Goal: Task Accomplishment & Management: Complete application form

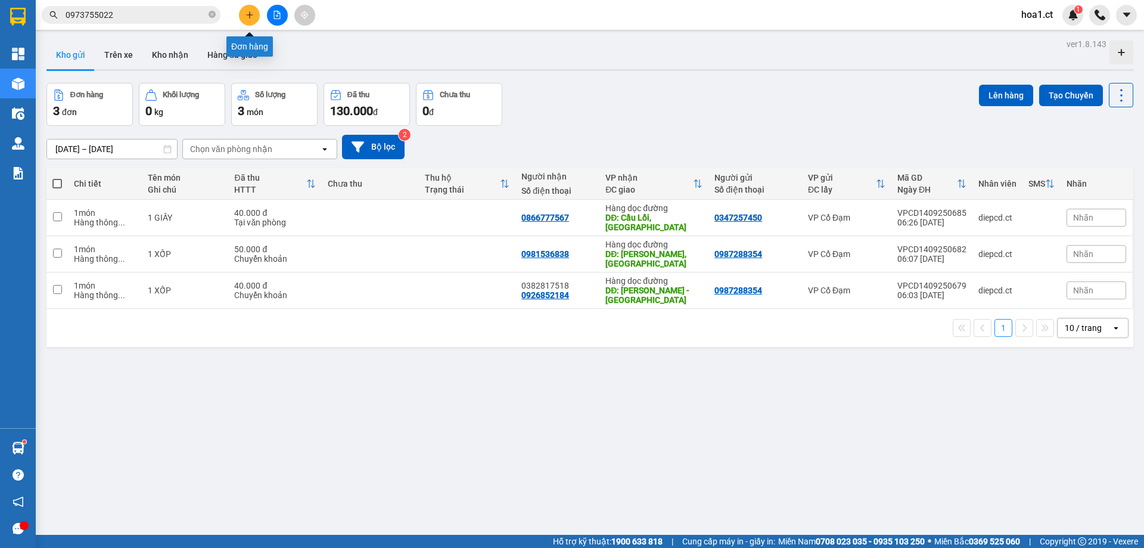
click at [241, 10] on button at bounding box center [249, 15] width 21 height 21
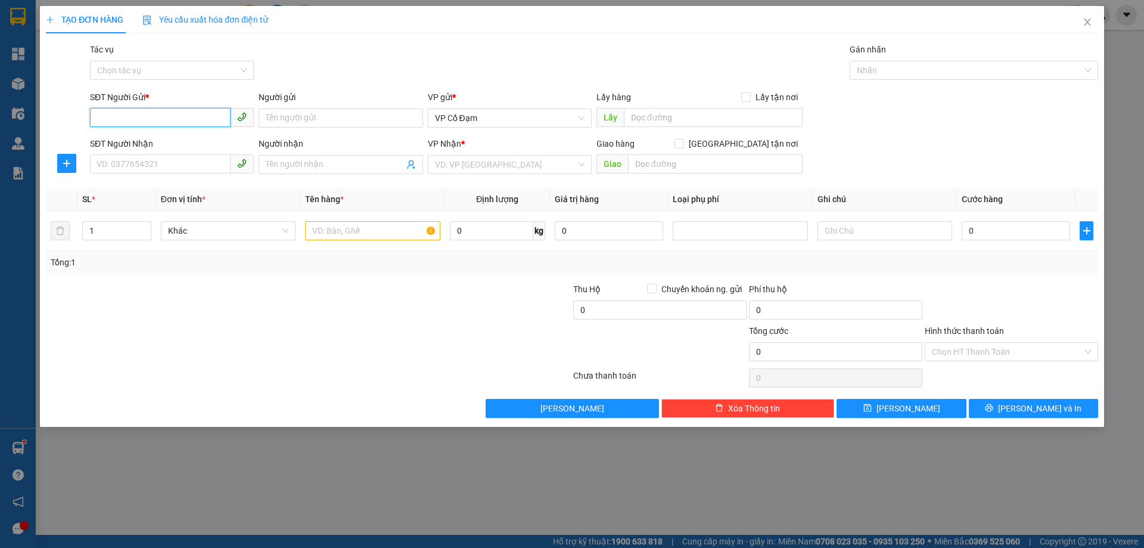
click at [164, 119] on input "SĐT Người Gửi *" at bounding box center [160, 117] width 141 height 19
type input "0968562819"
click at [120, 159] on input "SĐT Người Nhận" at bounding box center [160, 163] width 141 height 19
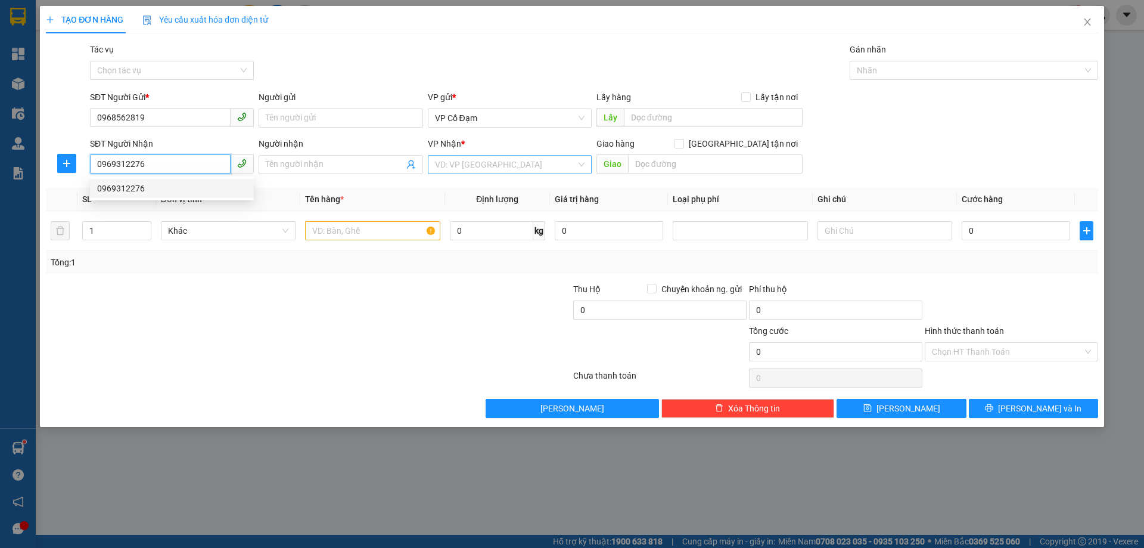
type input "0969312276"
click at [518, 165] on input "search" at bounding box center [505, 165] width 141 height 18
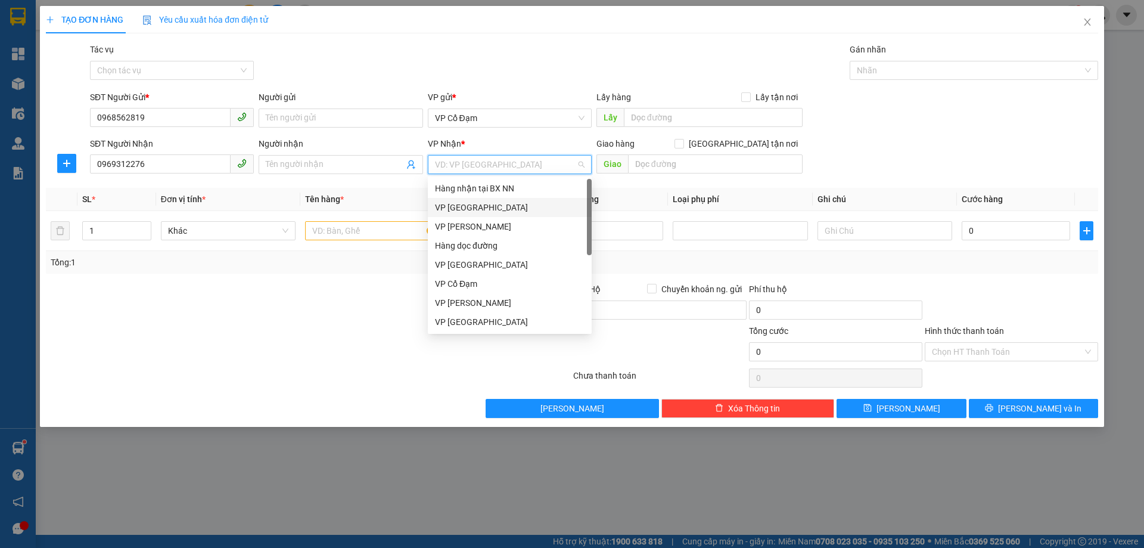
click at [477, 209] on div "VP [GEOGRAPHIC_DATA]" at bounding box center [510, 207] width 150 height 13
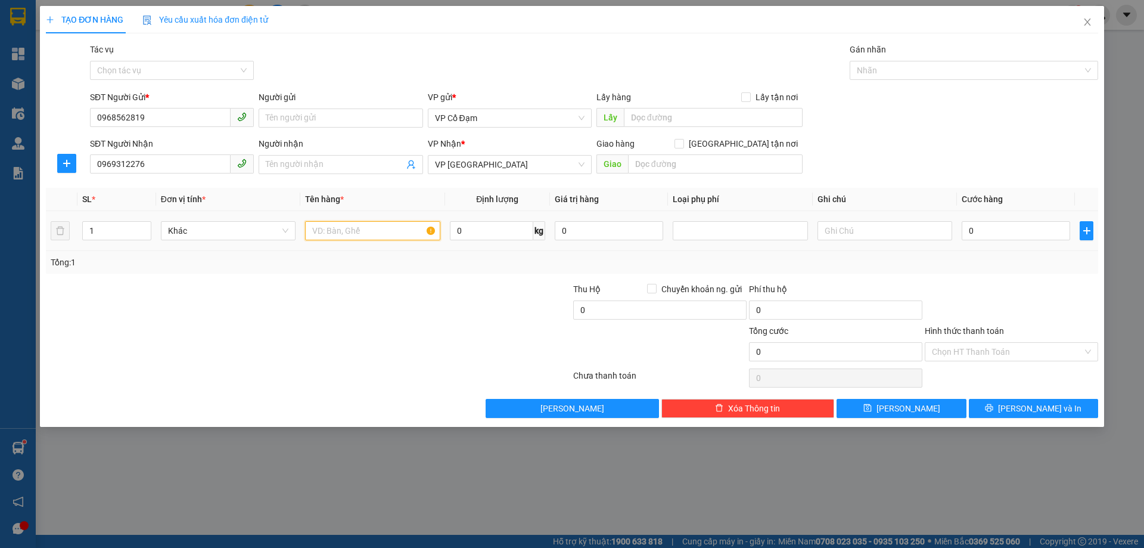
drag, startPoint x: 386, startPoint y: 235, endPoint x: 365, endPoint y: 229, distance: 21.3
click at [385, 235] on input "text" at bounding box center [372, 230] width 135 height 19
type input "1 KIỆN"
click at [1002, 234] on input "0" at bounding box center [1016, 230] width 108 height 19
type input "3"
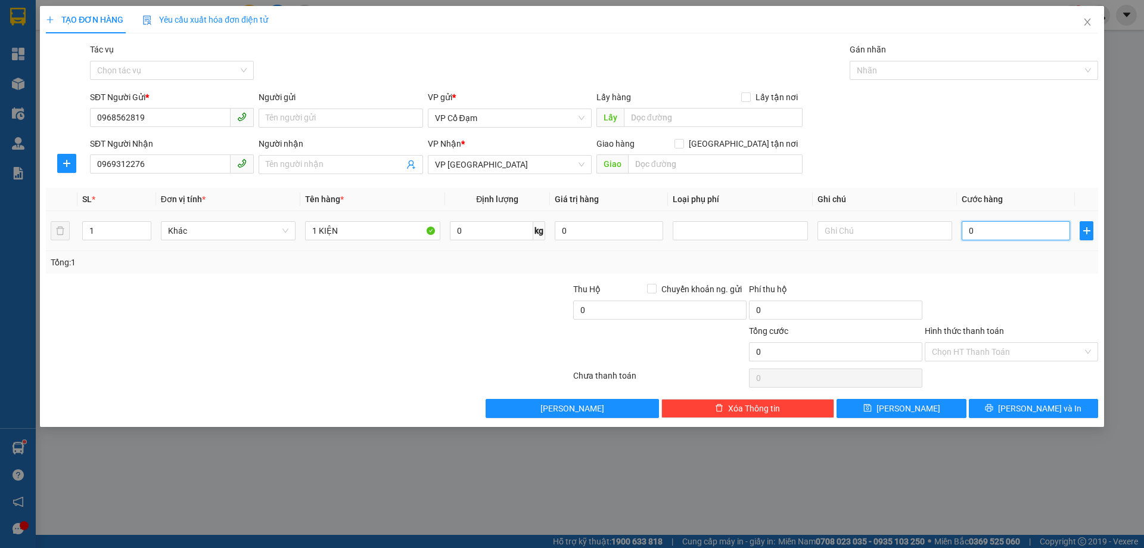
type input "3"
type input "30"
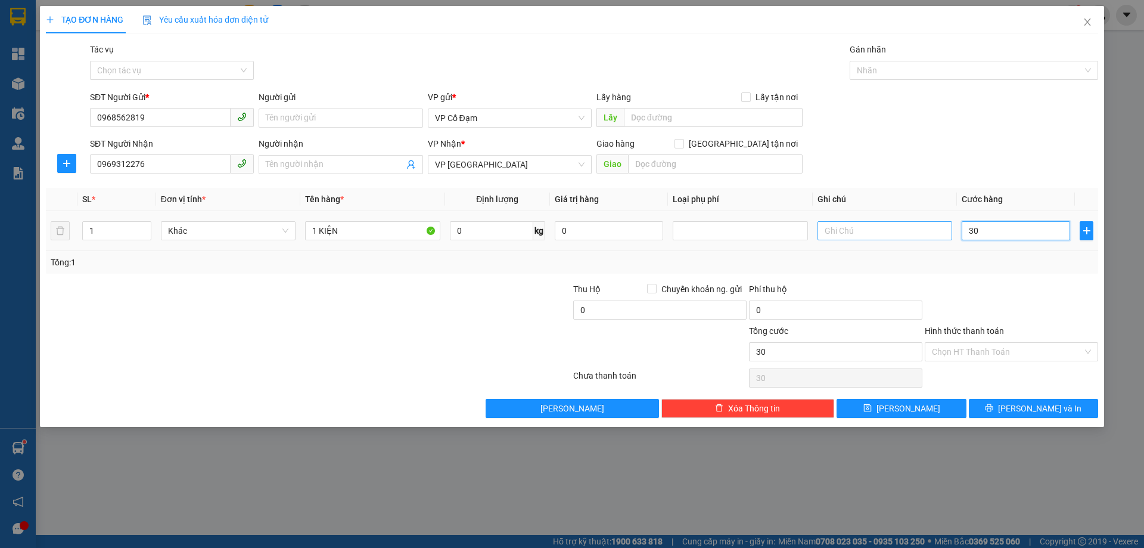
drag, startPoint x: 1003, startPoint y: 234, endPoint x: 939, endPoint y: 224, distance: 65.1
click at [939, 224] on tr "1 Khác 1 KIỆN 0 kg 0 30" at bounding box center [572, 231] width 1052 height 40
type input "6"
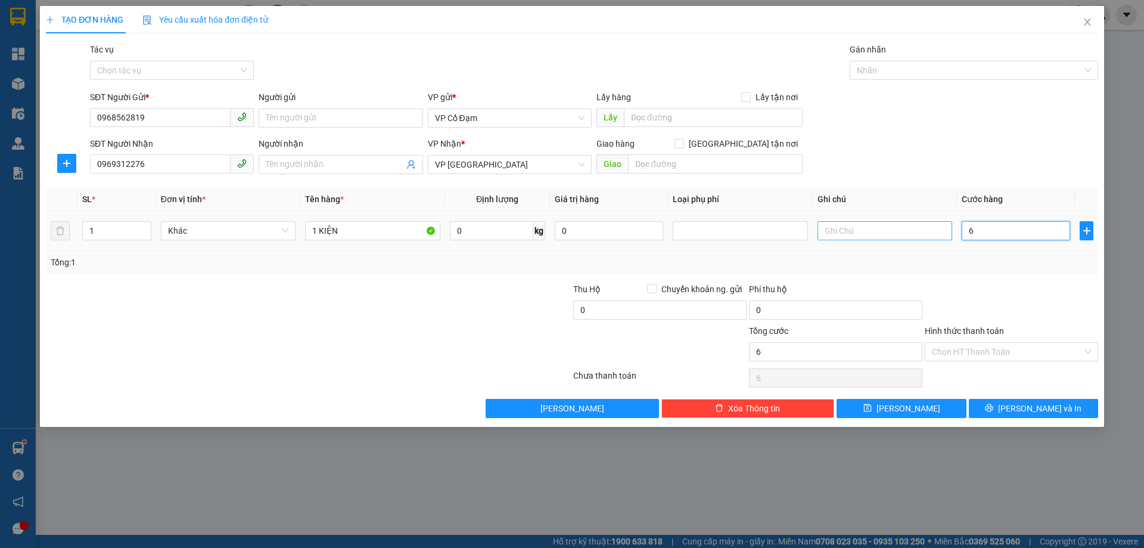
type input "60"
type input "60.000"
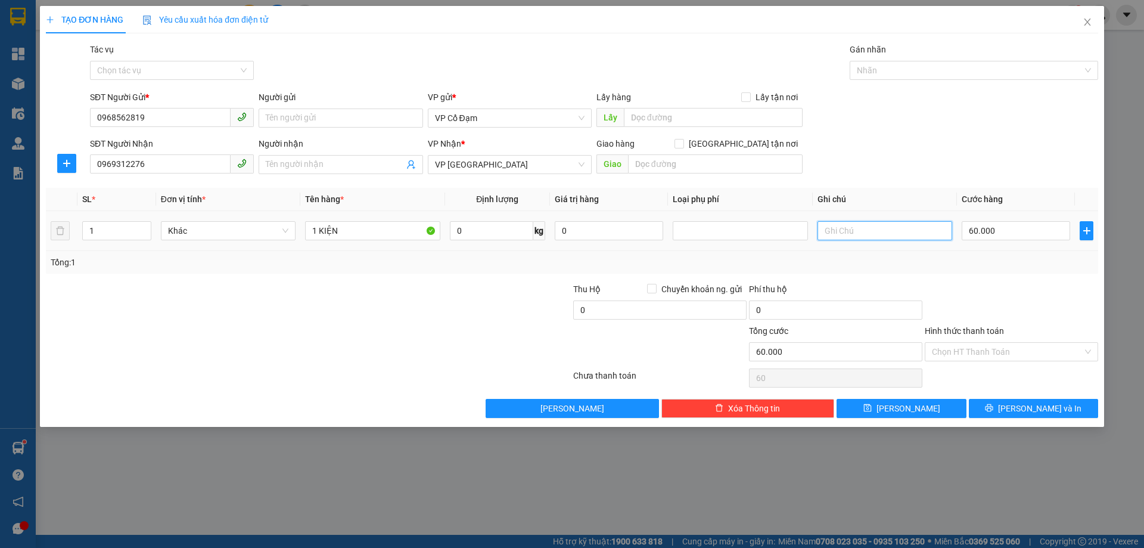
type input "60.000"
click at [851, 228] on input "text" at bounding box center [885, 230] width 135 height 19
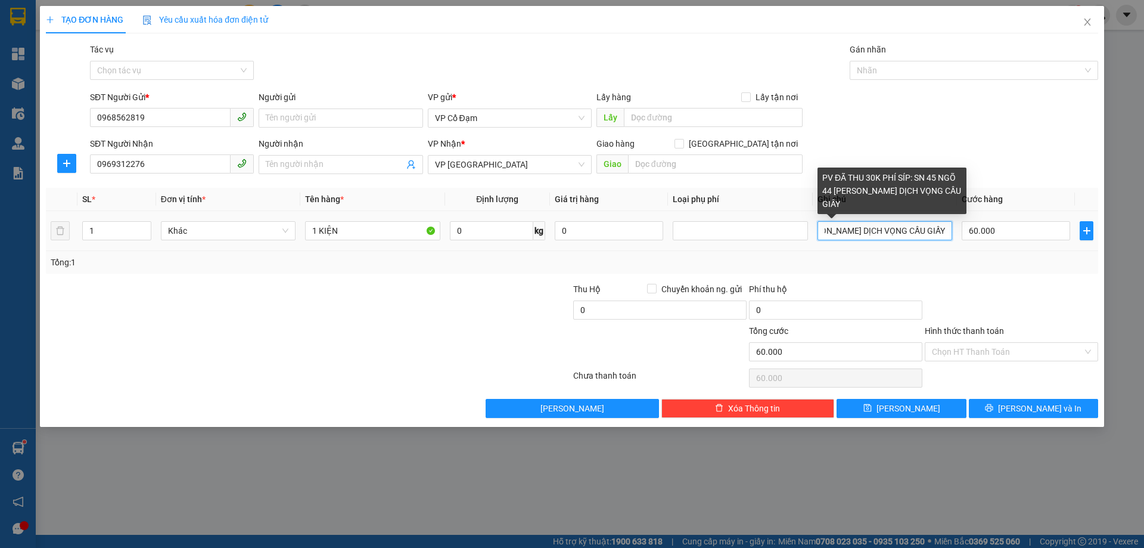
scroll to position [0, 178]
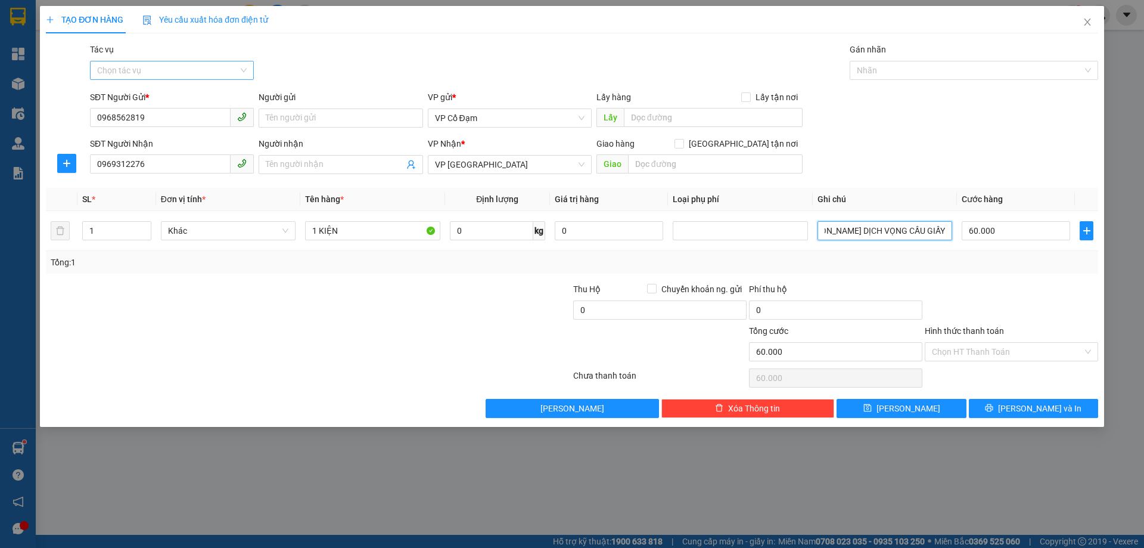
type input "PV ĐÃ THU 30K PHÍ SÍP: SN 45 NGÕ 44 [PERSON_NAME] DỊCH VỌNG CẦU GIẤY"
click at [178, 64] on input "Tác vụ" at bounding box center [167, 70] width 141 height 18
click at [150, 94] on div "Nhập hàng lên xe" at bounding box center [172, 94] width 150 height 13
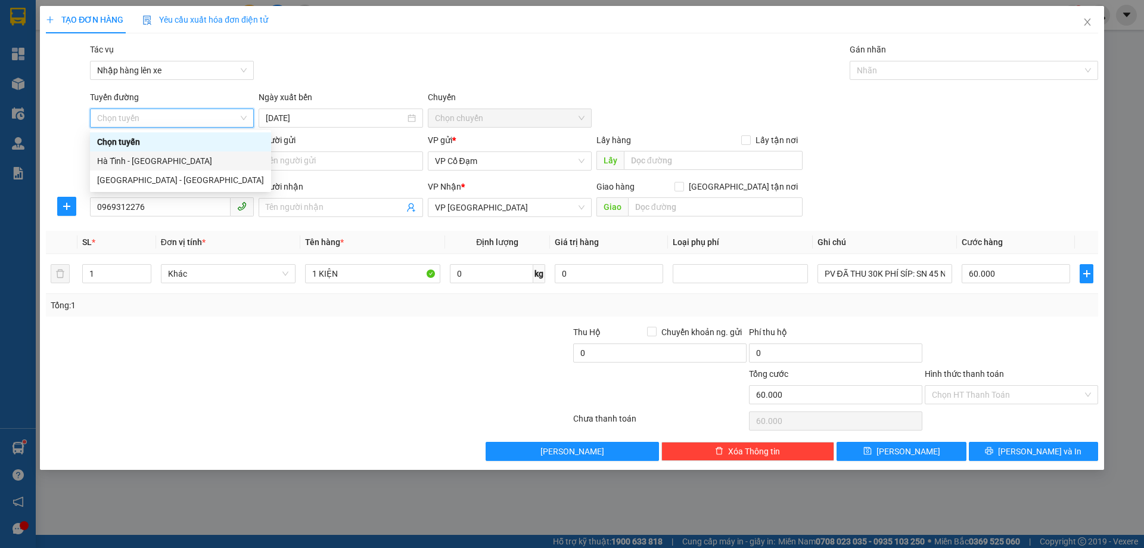
click at [147, 162] on div "Hà Tĩnh - [GEOGRAPHIC_DATA]" at bounding box center [180, 160] width 167 height 13
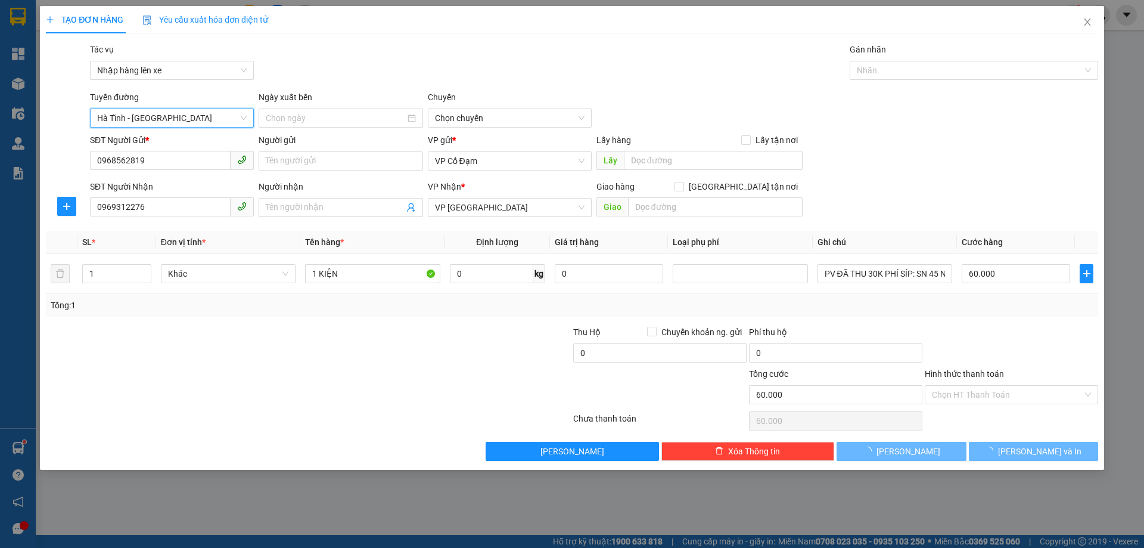
type input "[DATE]"
click at [502, 116] on span "06:00 - 38H-048.28" at bounding box center [510, 118] width 150 height 18
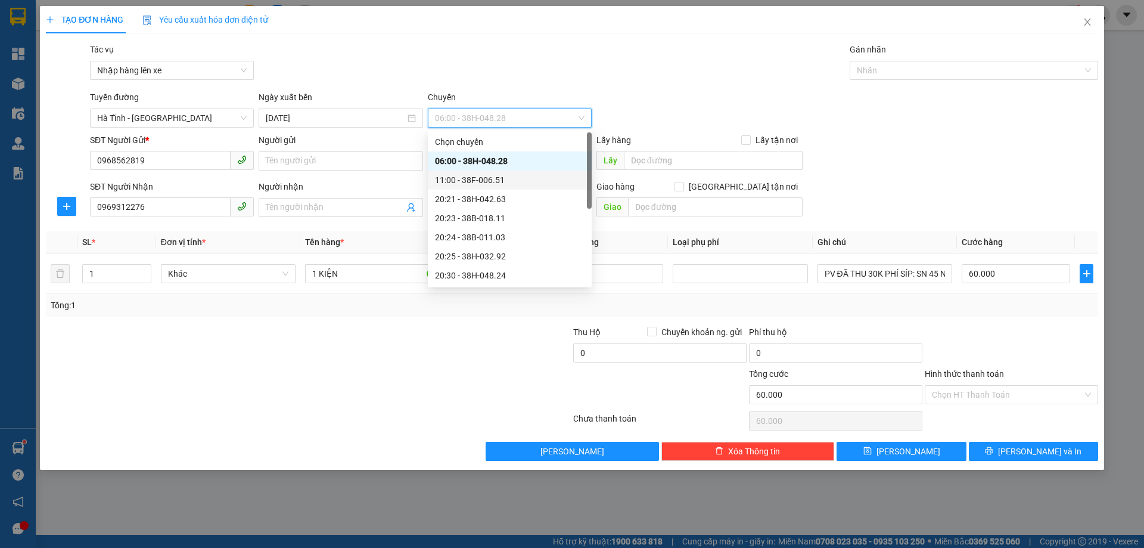
click at [493, 179] on div "11:00 - 38F-006.51" at bounding box center [510, 179] width 150 height 13
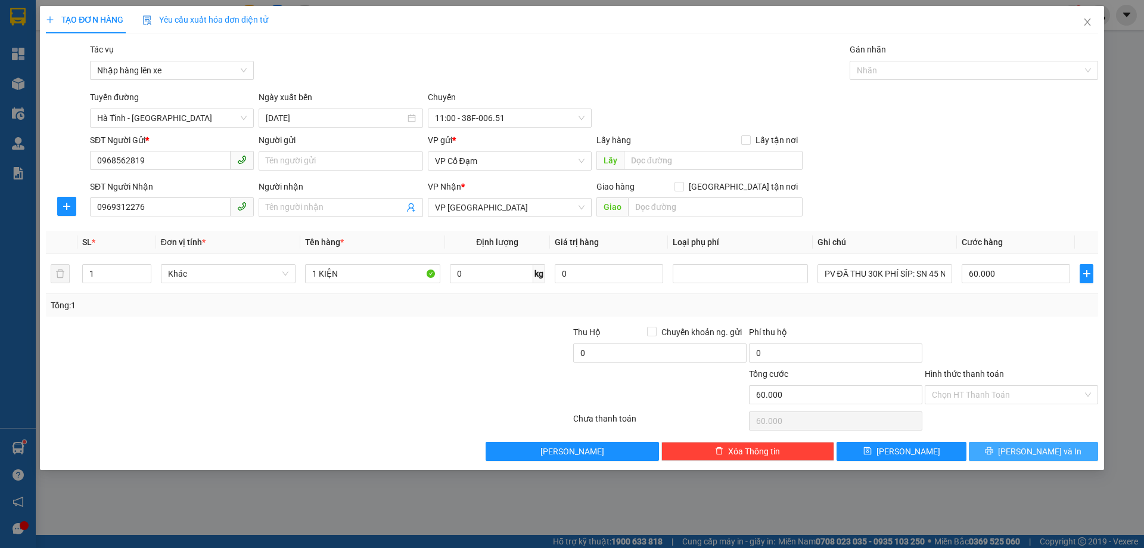
click at [1045, 453] on span "[PERSON_NAME] và In" at bounding box center [1039, 451] width 83 height 13
click at [1050, 453] on span "[PERSON_NAME] và In" at bounding box center [1039, 451] width 83 height 13
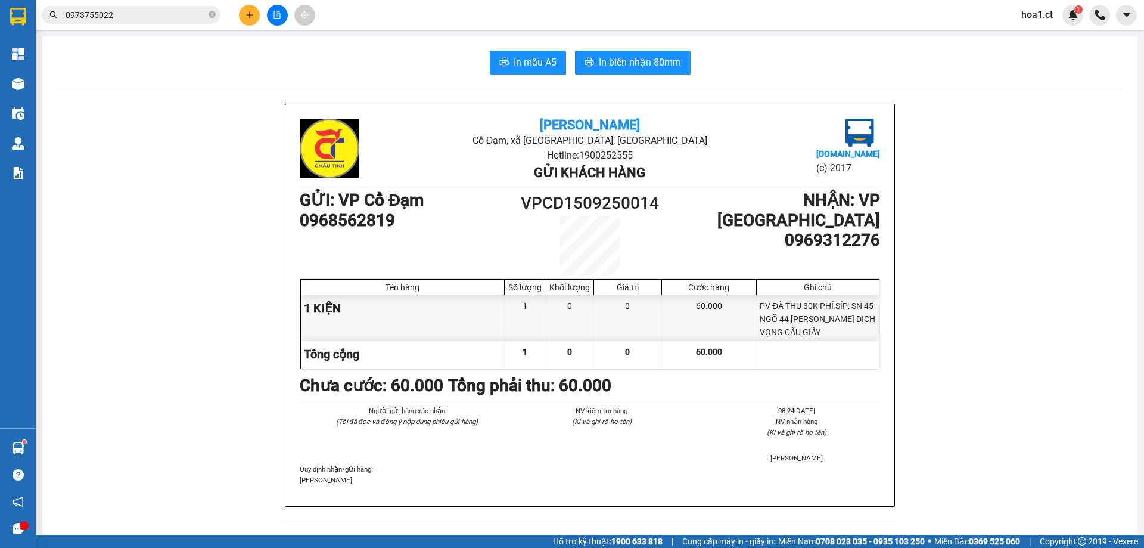
click at [535, 69] on span "In mẫu A5" at bounding box center [535, 62] width 43 height 15
click at [250, 18] on icon "plus" at bounding box center [249, 14] width 1 height 7
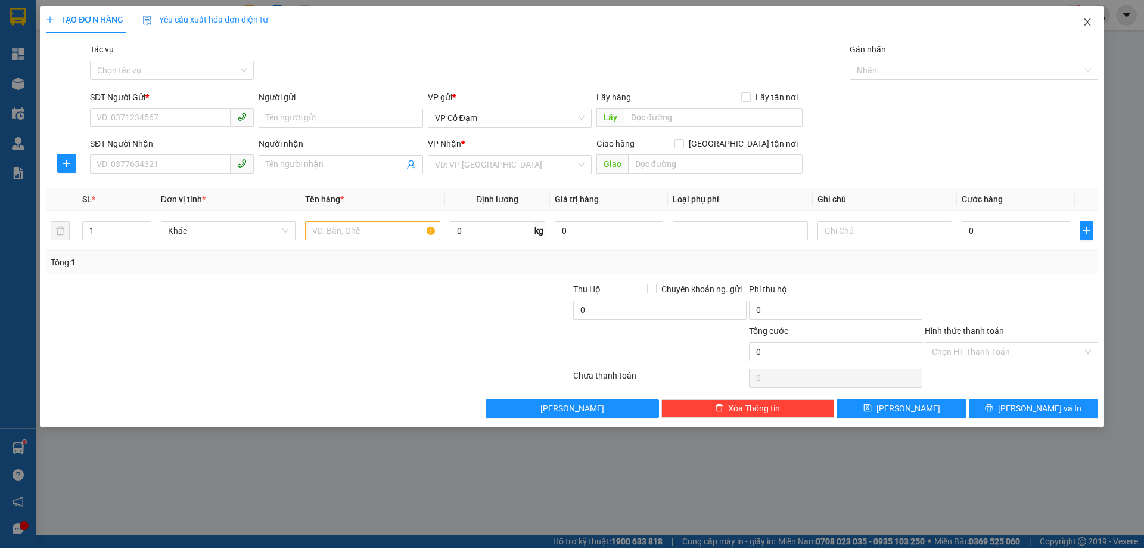
click at [1086, 22] on icon "close" at bounding box center [1088, 22] width 10 height 10
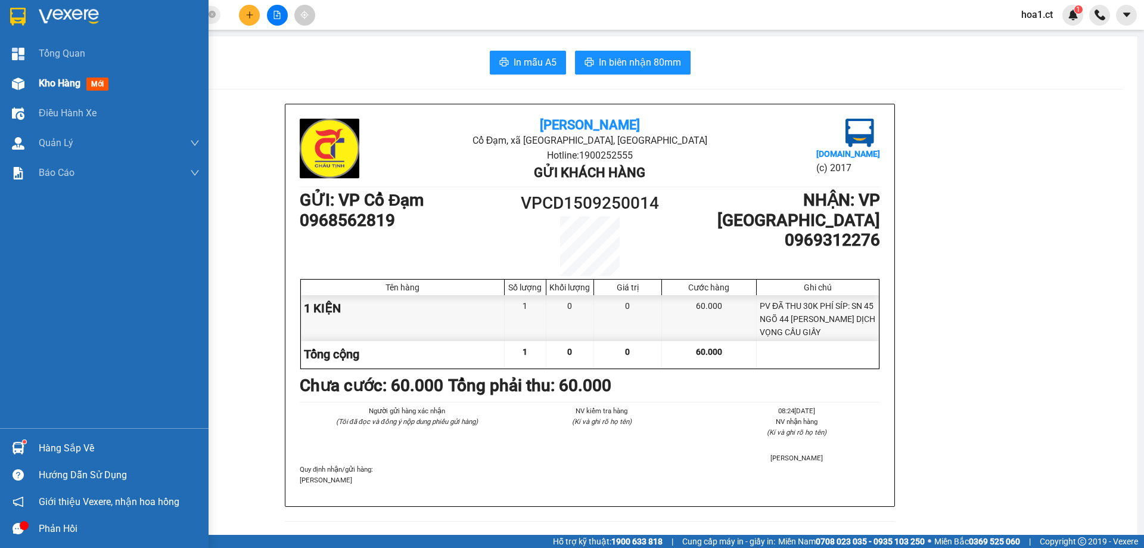
click at [54, 80] on span "Kho hàng" at bounding box center [60, 82] width 42 height 11
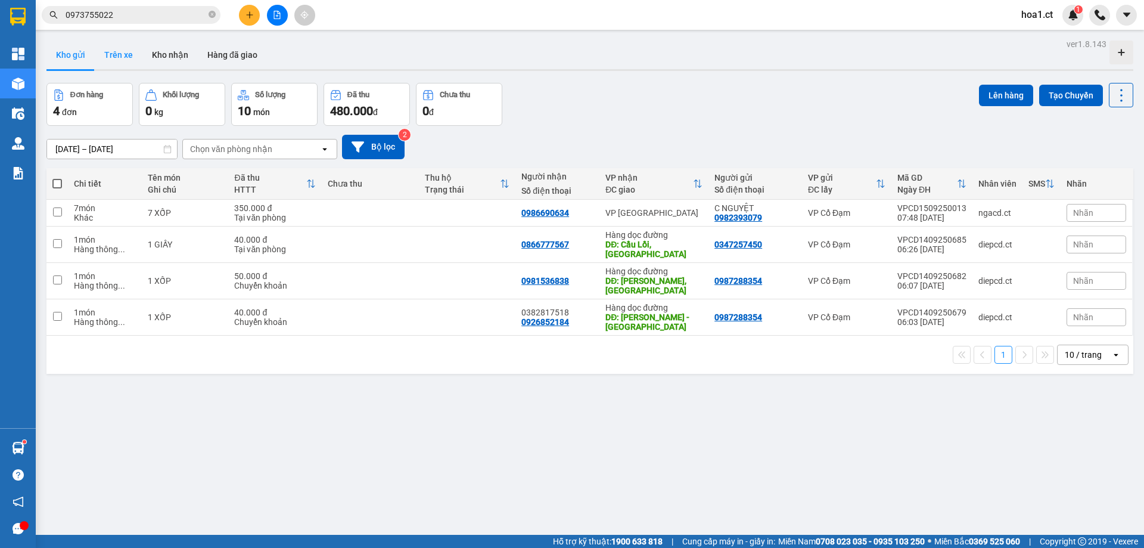
click at [120, 52] on button "Trên xe" at bounding box center [119, 55] width 48 height 29
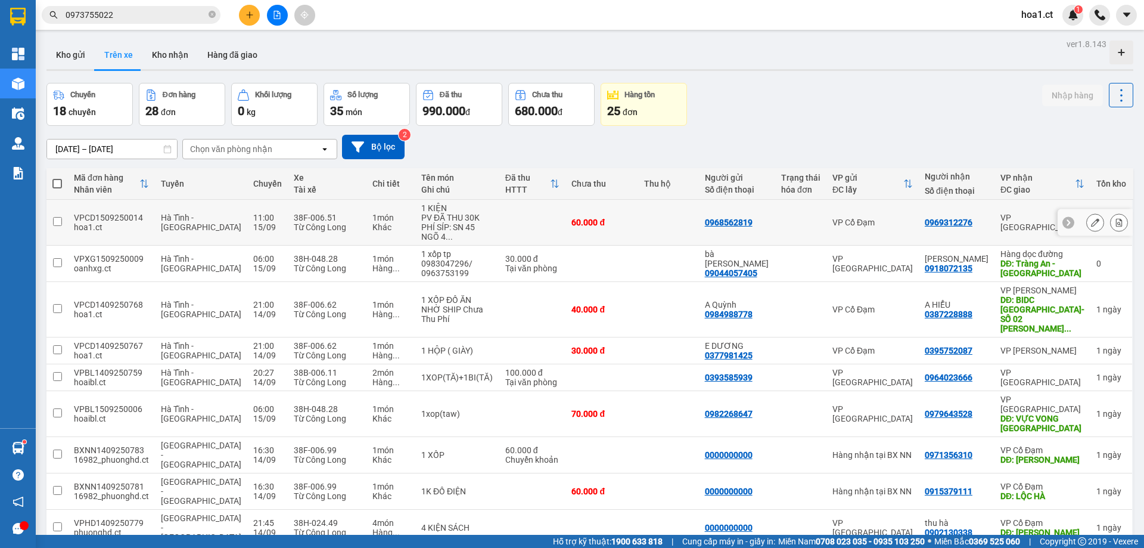
click at [58, 217] on input "checkbox" at bounding box center [57, 221] width 9 height 9
checkbox input "true"
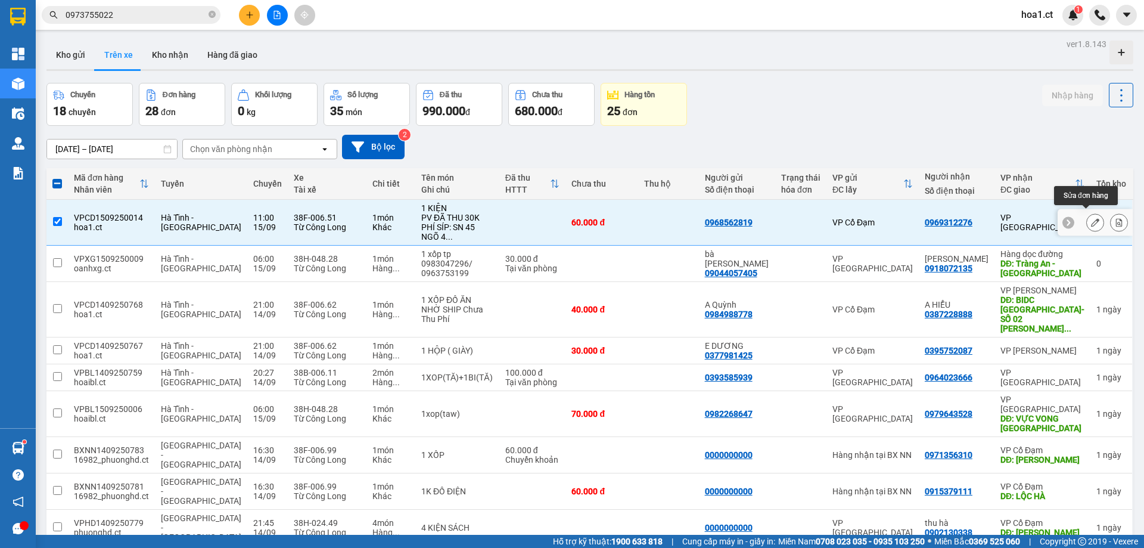
click at [1091, 219] on icon at bounding box center [1095, 222] width 8 height 8
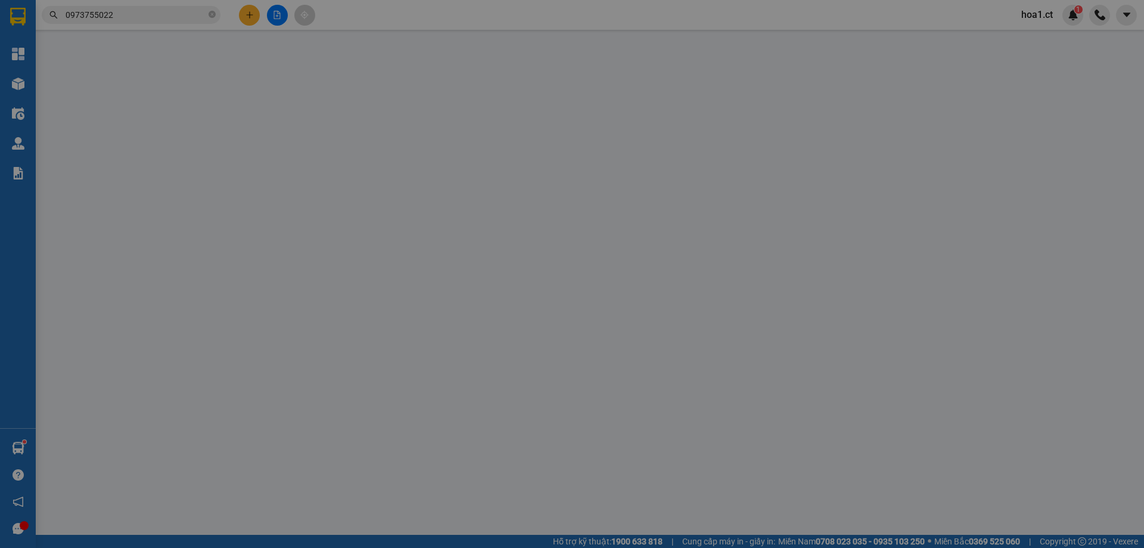
type input "0968562819"
type input "0969312276"
type input "60.000"
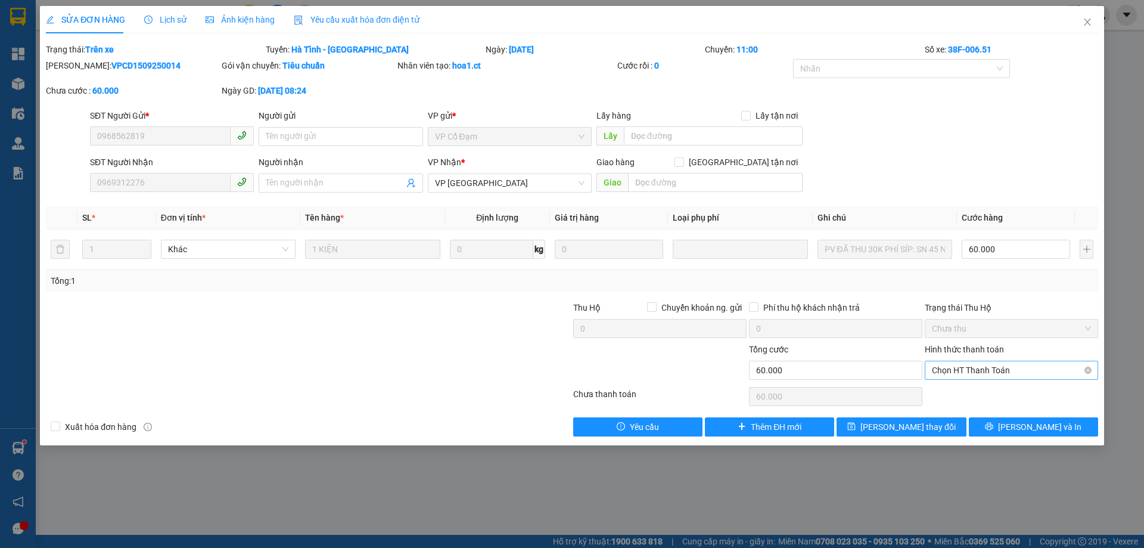
click at [963, 369] on span "Chọn HT Thanh Toán" at bounding box center [1011, 370] width 159 height 18
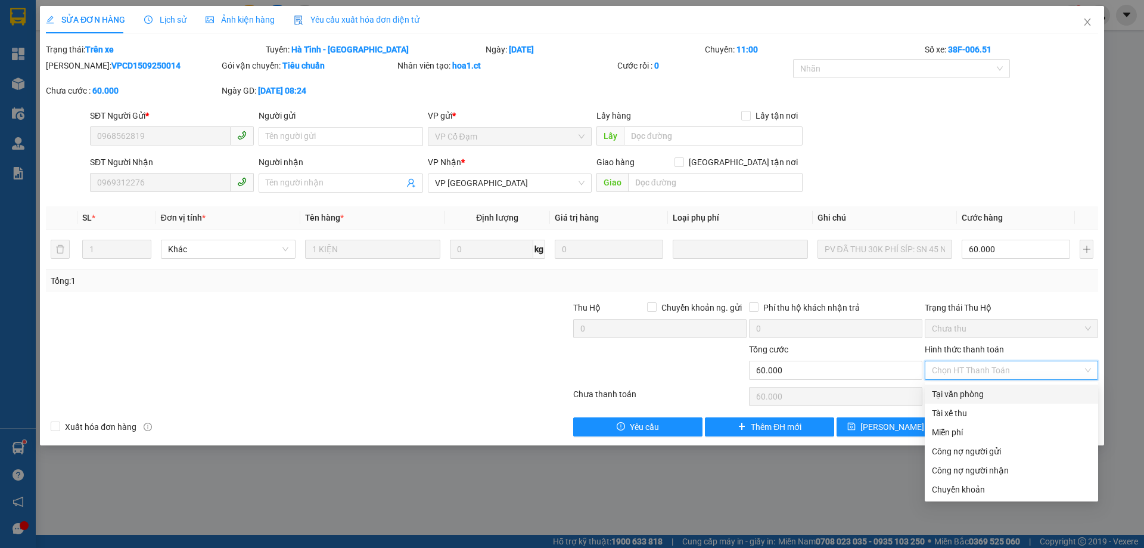
click at [961, 393] on div "Tại văn phòng" at bounding box center [1011, 393] width 159 height 13
type input "0"
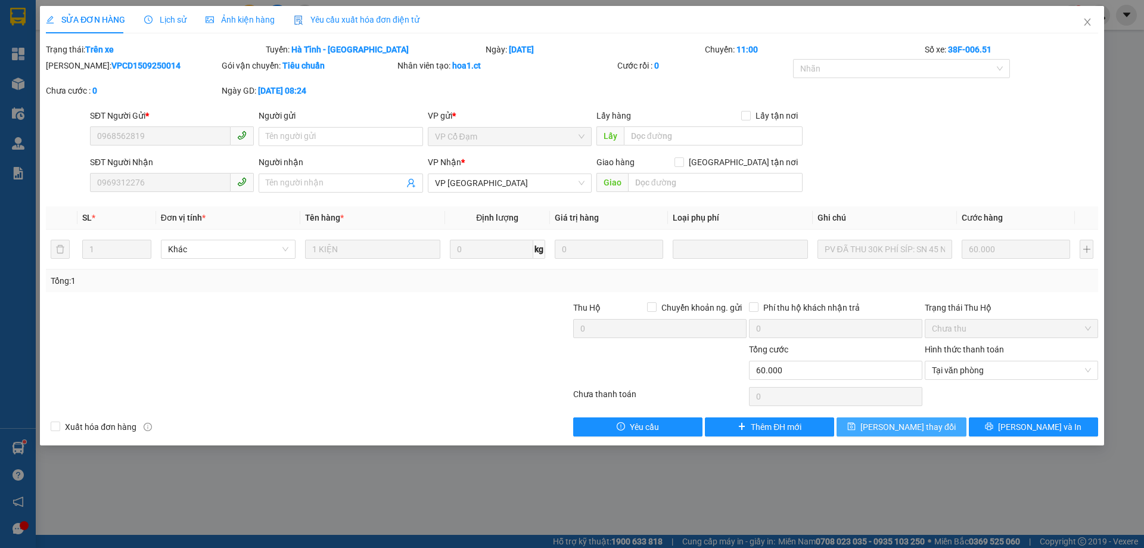
click at [918, 420] on span "[PERSON_NAME] thay đổi" at bounding box center [907, 426] width 95 height 13
